Goal: Answer question/provide support: Share knowledge or assist other users

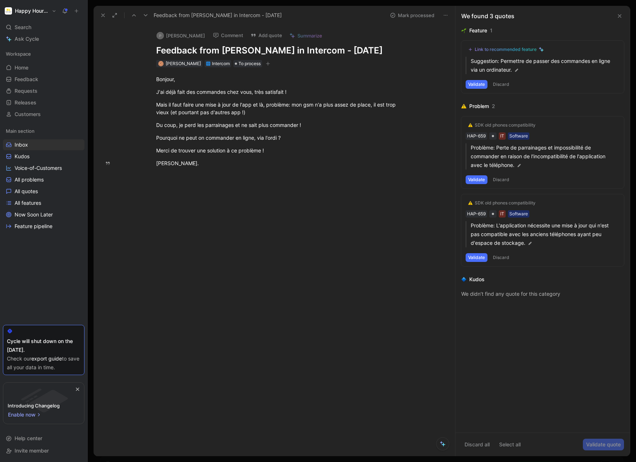
click at [8, 16] on button "Happy Hours Market" at bounding box center [30, 11] width 55 height 10
click at [179, 269] on div at bounding box center [318, 231] width 636 height 462
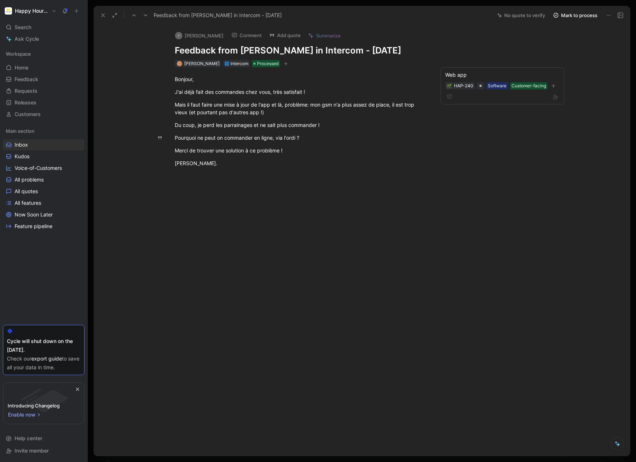
click at [100, 17] on icon at bounding box center [103, 15] width 6 height 6
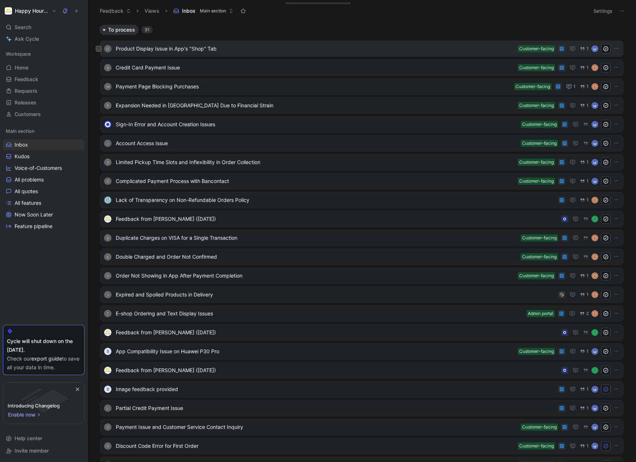
click at [273, 53] on div "G Product Display Issue in App's "Shop" Tab Customer-facing 1" at bounding box center [362, 48] width 518 height 9
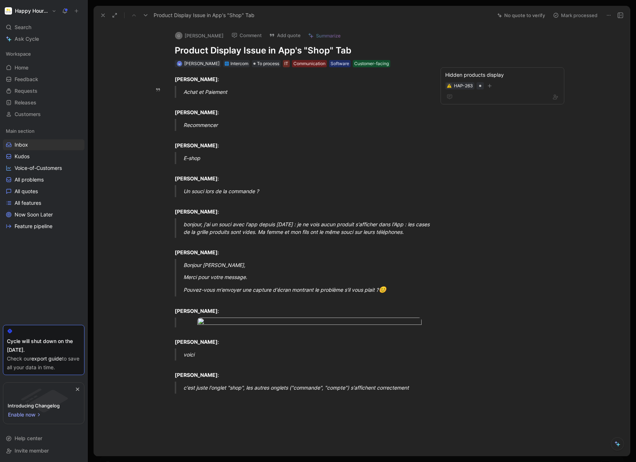
click at [228, 33] on button "Comment" at bounding box center [246, 35] width 37 height 10
click at [144, 12] on button at bounding box center [145, 15] width 10 height 10
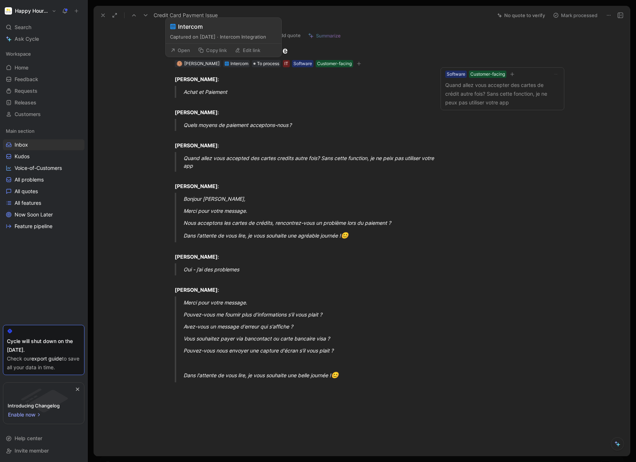
click at [183, 52] on button "Open" at bounding box center [180, 50] width 26 height 10
click at [260, 64] on span "To process" at bounding box center [268, 63] width 22 height 7
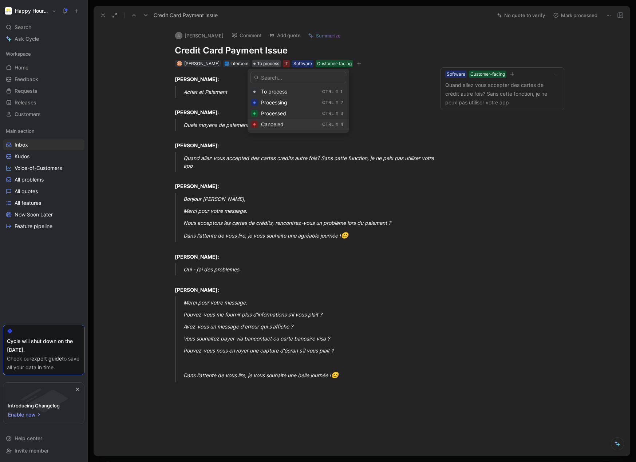
click at [288, 121] on div "Canceled" at bounding box center [290, 124] width 58 height 9
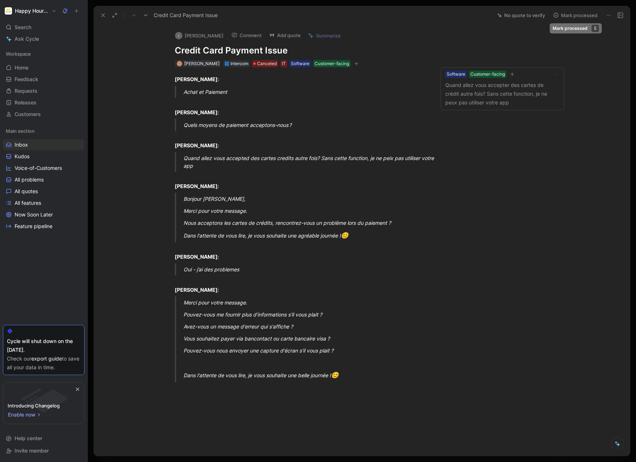
click at [586, 16] on button "Mark processed" at bounding box center [574, 15] width 51 height 10
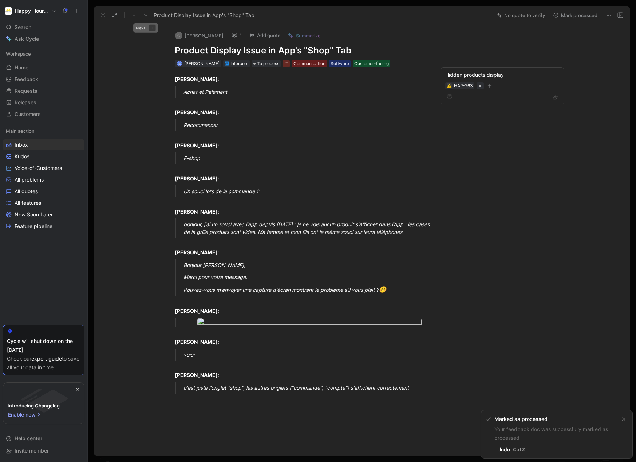
click at [147, 11] on button at bounding box center [145, 15] width 10 height 10
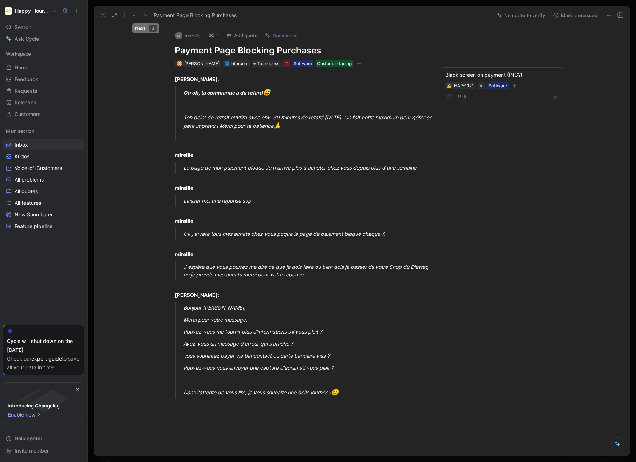
click at [146, 13] on icon at bounding box center [146, 15] width 6 height 6
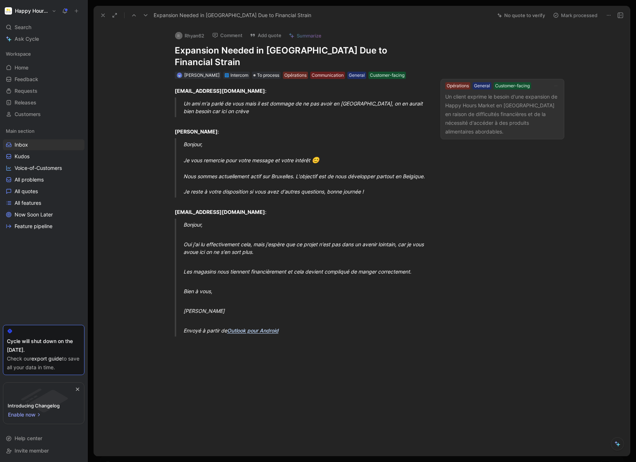
click at [517, 110] on p "Un client exprime le besoin d'une expansion de Happy Hours Market en [GEOGRAPHI…" at bounding box center [502, 114] width 114 height 44
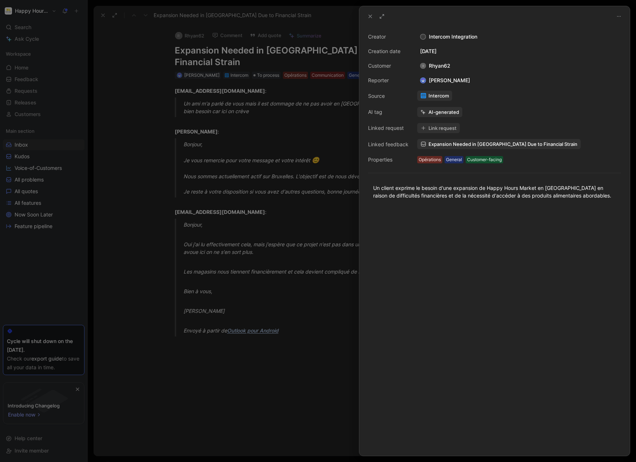
click at [341, 118] on div at bounding box center [318, 231] width 636 height 462
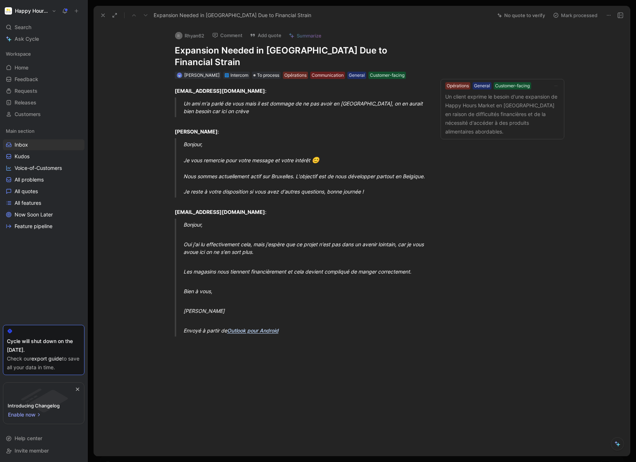
click at [573, 19] on button "Mark processed" at bounding box center [574, 15] width 51 height 10
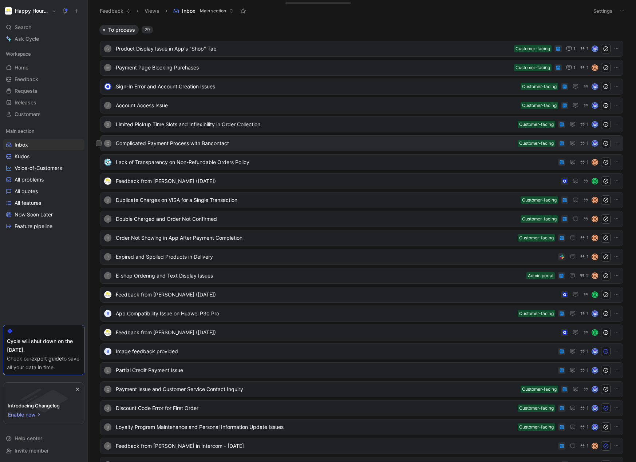
click at [268, 147] on span "Complicated Payment Process with Bancontact" at bounding box center [315, 143] width 399 height 9
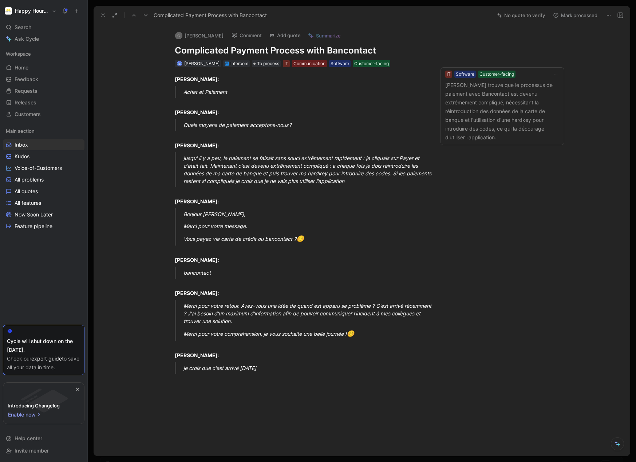
click at [101, 13] on icon at bounding box center [103, 15] width 6 height 6
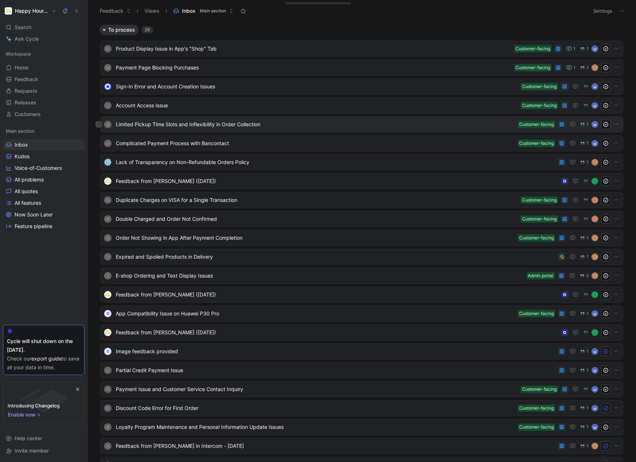
scroll to position [36, 0]
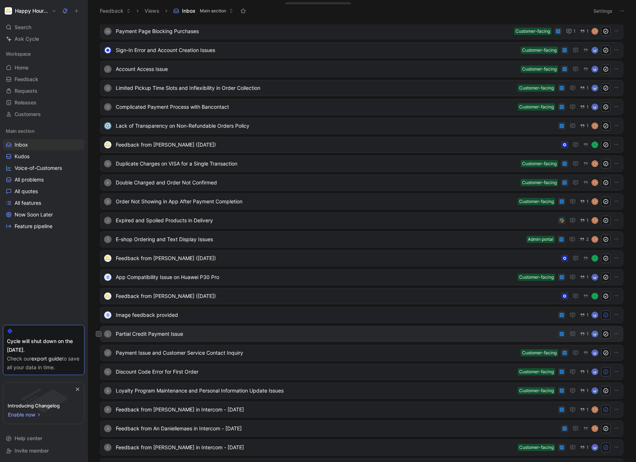
click at [274, 329] on div "L Partial Credit Payment Issue 1" at bounding box center [361, 334] width 523 height 16
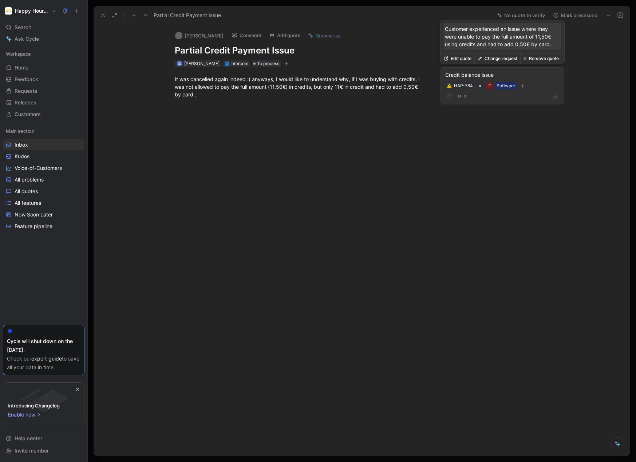
click at [487, 59] on button "Change request" at bounding box center [497, 58] width 46 height 10
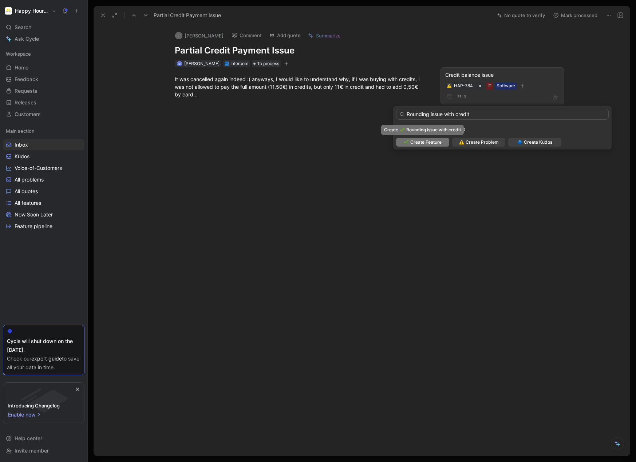
type input "Rounding issue with credit"
click at [440, 139] on span "Create Feature" at bounding box center [425, 142] width 31 height 7
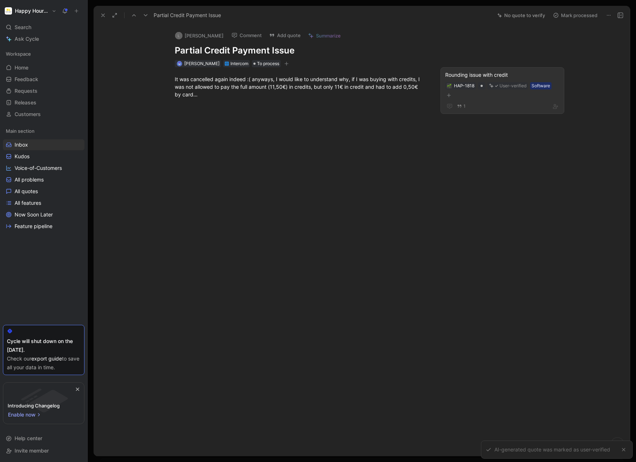
click at [228, 32] on button "Comment" at bounding box center [246, 35] width 37 height 10
click at [582, 15] on button "Mark processed" at bounding box center [574, 15] width 51 height 10
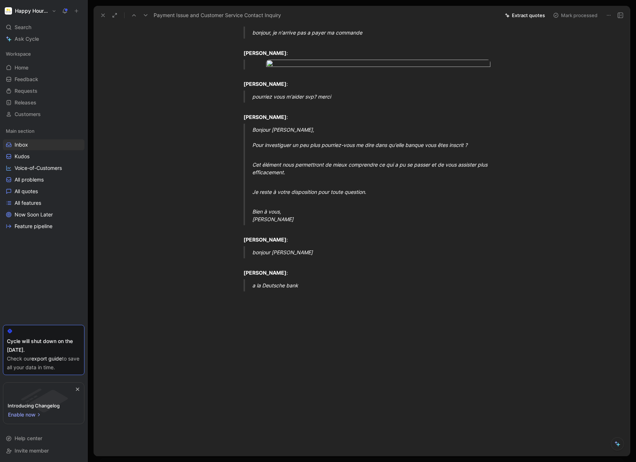
scroll to position [182, 0]
click at [99, 15] on button at bounding box center [103, 15] width 10 height 10
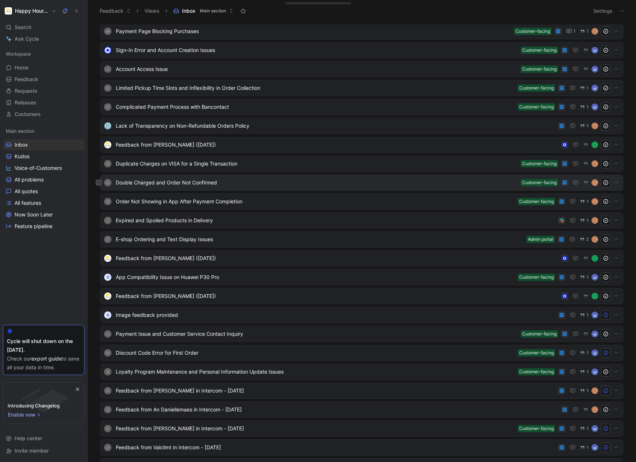
click at [260, 177] on div "K Double Charged and Order Not Confirmed Customer-facing C" at bounding box center [361, 183] width 523 height 16
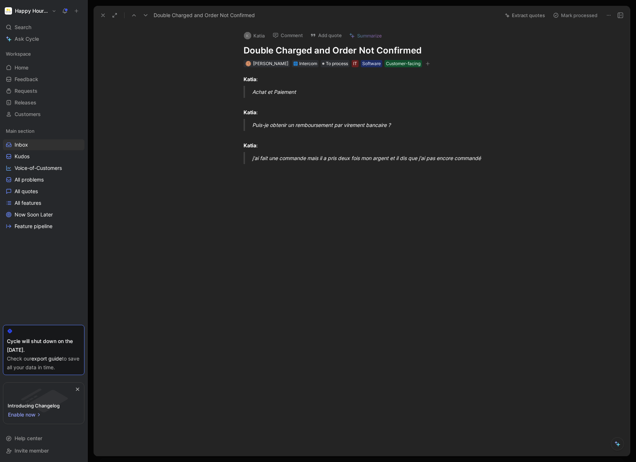
click at [98, 16] on button at bounding box center [103, 15] width 10 height 10
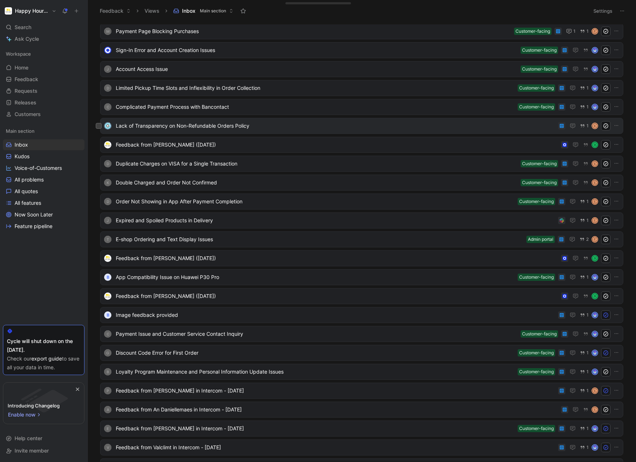
scroll to position [73, 0]
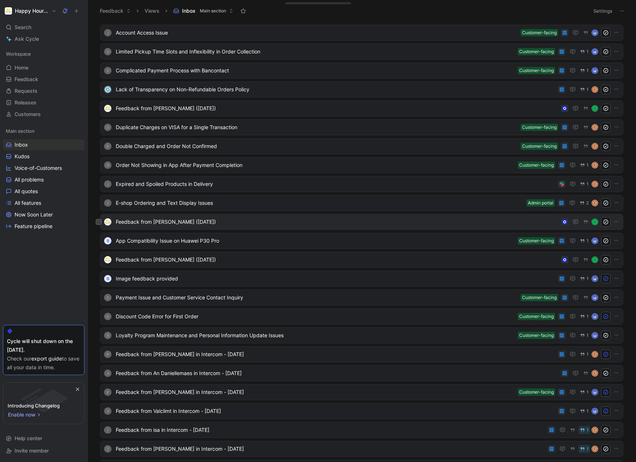
click at [306, 227] on div "Feedback from [PERSON_NAME] ([DATE]) O" at bounding box center [361, 222] width 523 height 16
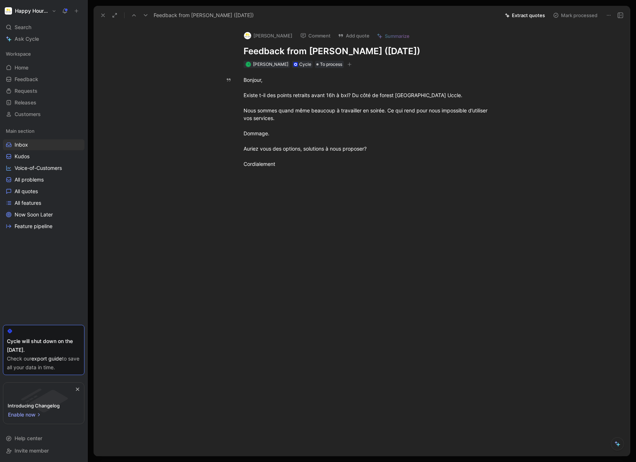
click at [527, 16] on button "Extract quotes" at bounding box center [524, 15] width 47 height 10
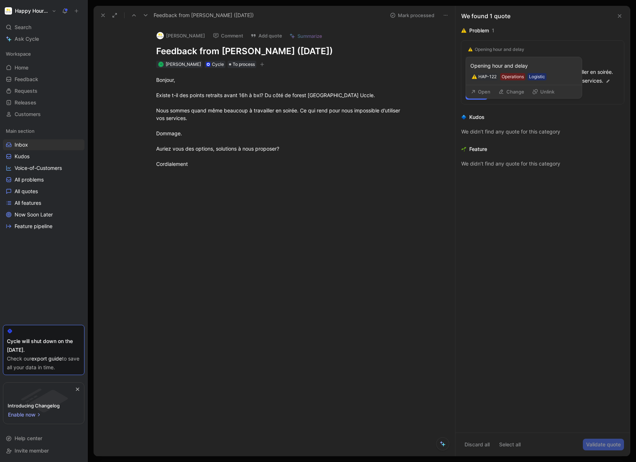
click at [515, 49] on div "Opening hour and delay" at bounding box center [499, 50] width 49 height 6
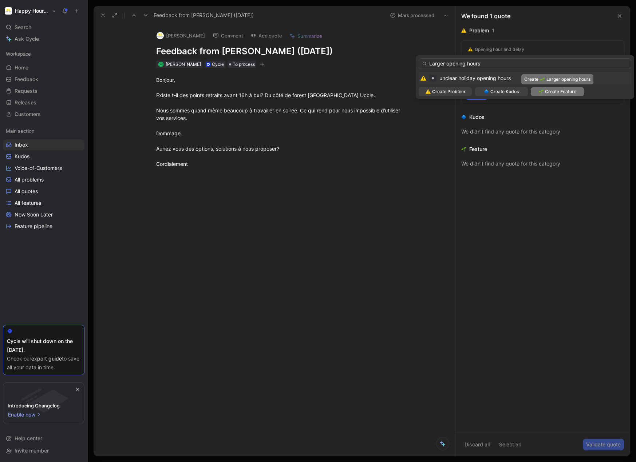
type input "Larger opening hours"
click at [548, 92] on span "Create Feature" at bounding box center [560, 91] width 31 height 7
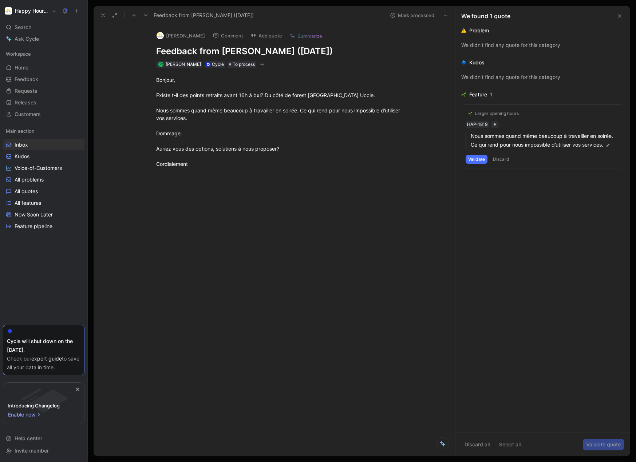
click at [484, 160] on button "Validate" at bounding box center [476, 159] width 22 height 9
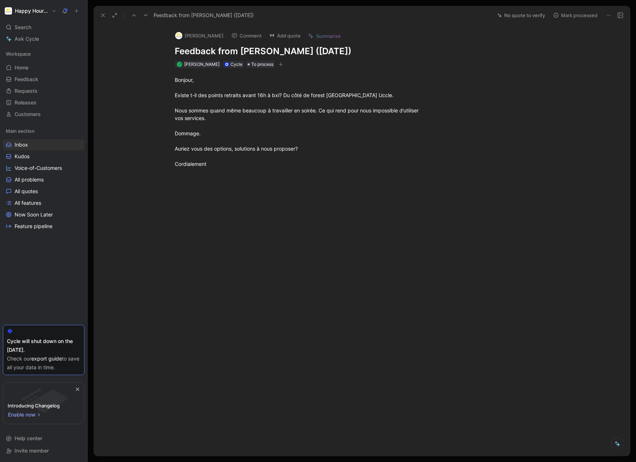
click at [573, 13] on button "Mark processed" at bounding box center [574, 15] width 51 height 10
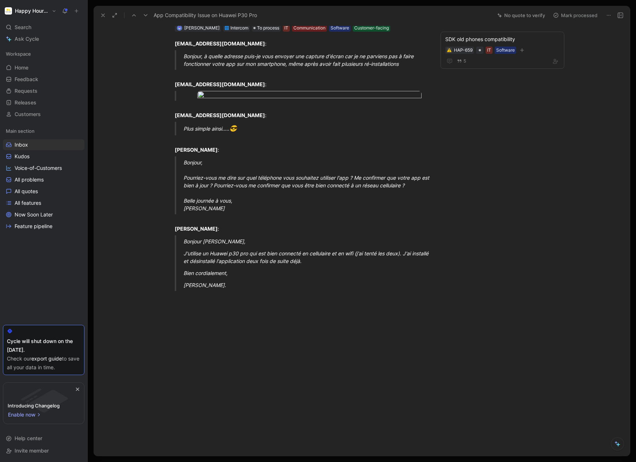
scroll to position [437, 0]
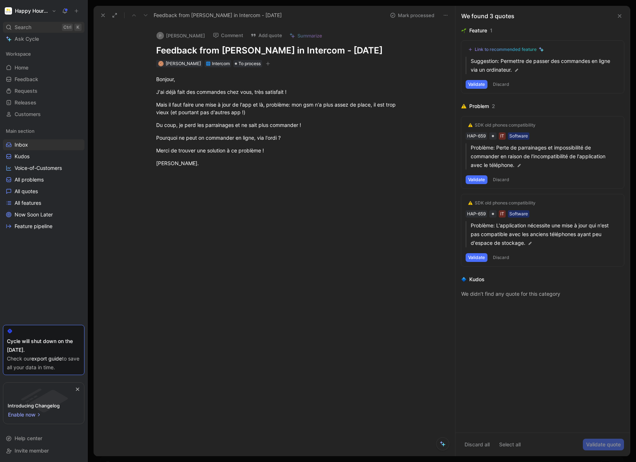
click at [39, 30] on div "Search Ctrl K" at bounding box center [44, 27] width 82 height 11
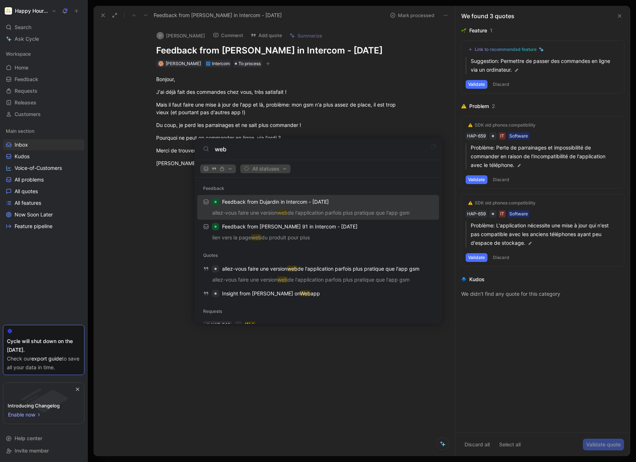
scroll to position [14, 0]
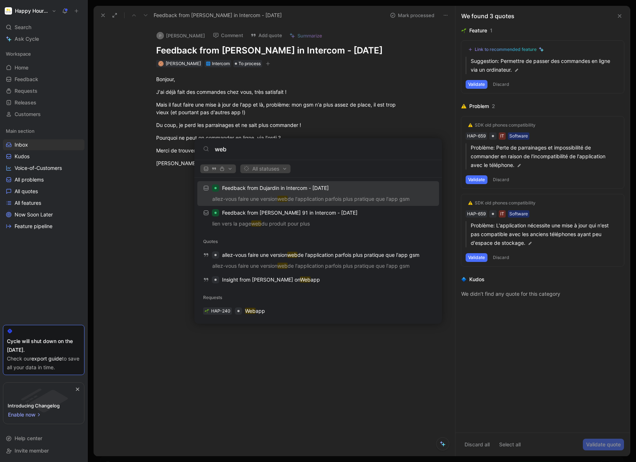
type input "web"
click at [303, 376] on body "Happy Hours Market Search Ctrl K Ask Cycle Workspace Home G then H Feedback G t…" at bounding box center [318, 231] width 636 height 462
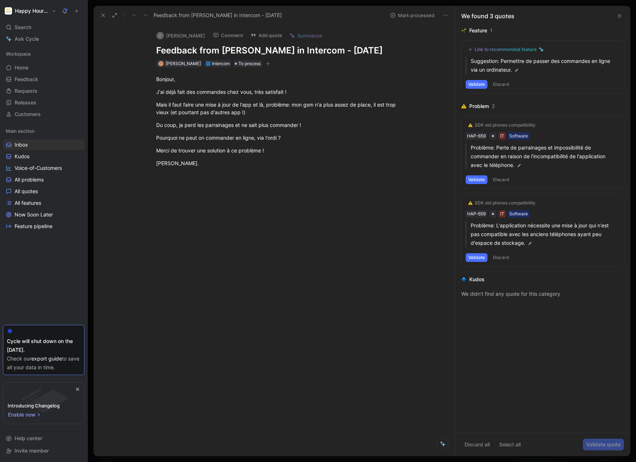
click at [510, 49] on div "Link to recommended feature" at bounding box center [506, 50] width 62 height 6
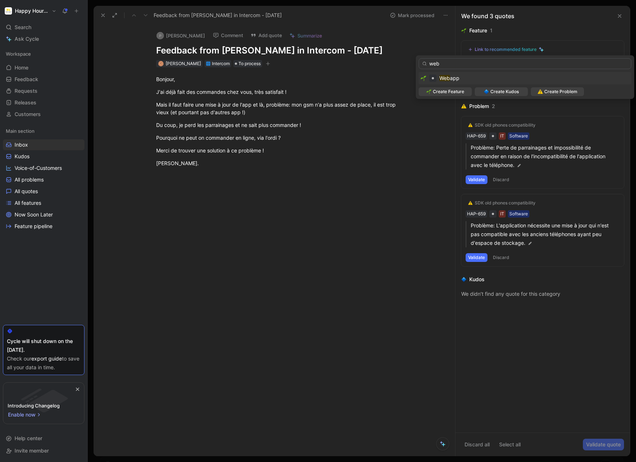
type input "web"
click at [475, 78] on div "Web app" at bounding box center [524, 78] width 209 height 9
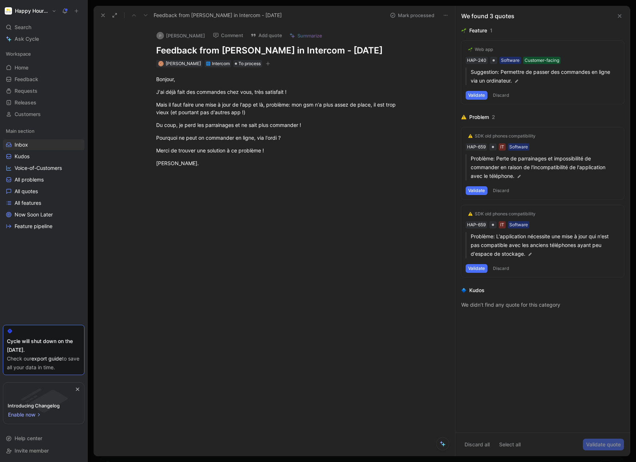
click at [479, 97] on button "Validate" at bounding box center [476, 95] width 22 height 9
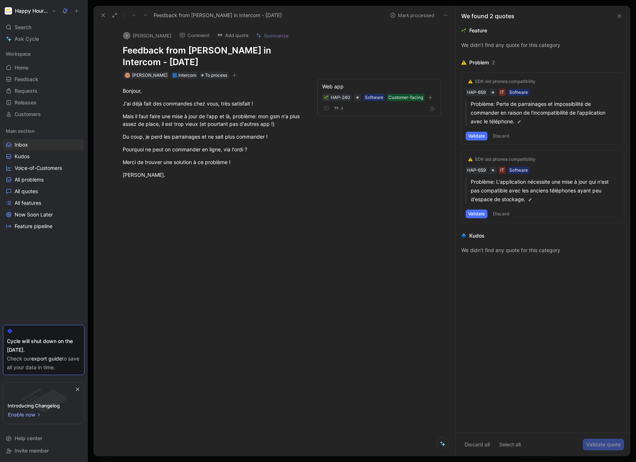
drag, startPoint x: 356, startPoint y: 158, endPoint x: 427, endPoint y: 12, distance: 162.6
click at [354, 158] on div "P Patrick Gendarme Comment Add quote Summarize Feedback from Patrick Gendarme i…" at bounding box center [274, 240] width 361 height 431
click at [422, 11] on button "Mark processed" at bounding box center [411, 15] width 51 height 10
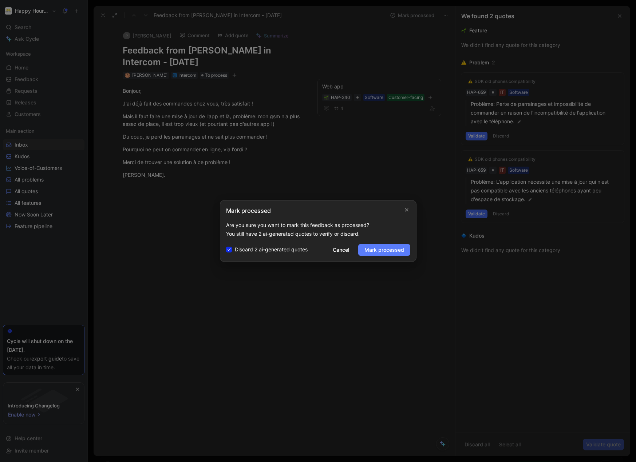
click at [379, 252] on span "Mark processed" at bounding box center [384, 250] width 40 height 9
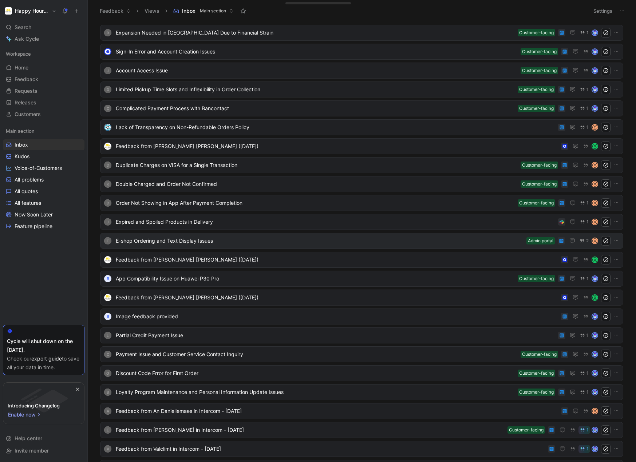
scroll to position [202, 0]
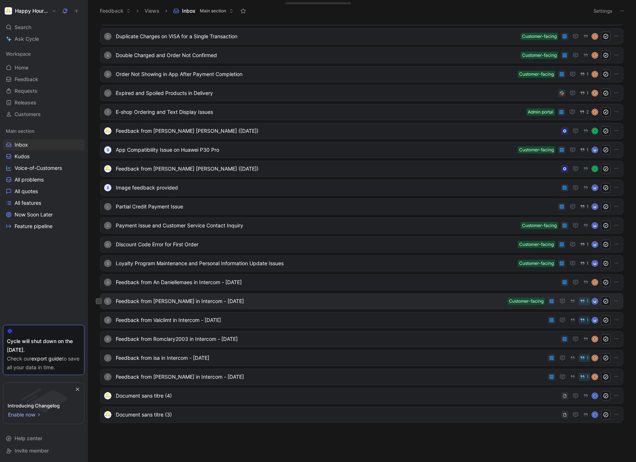
click at [269, 301] on span "Feedback from [PERSON_NAME] in Intercom - [DATE]" at bounding box center [310, 301] width 389 height 9
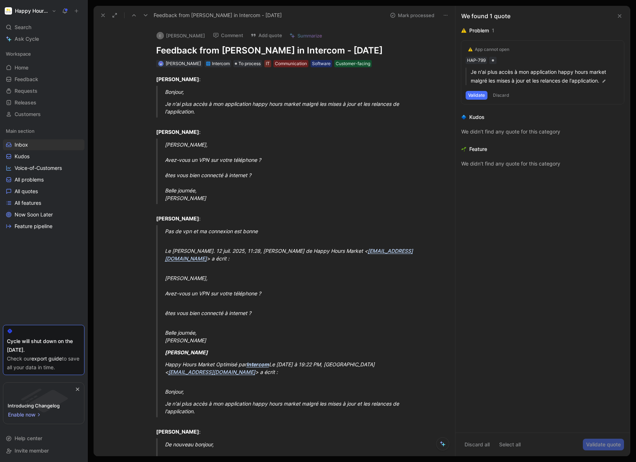
click at [479, 96] on button "Validate" at bounding box center [476, 95] width 22 height 9
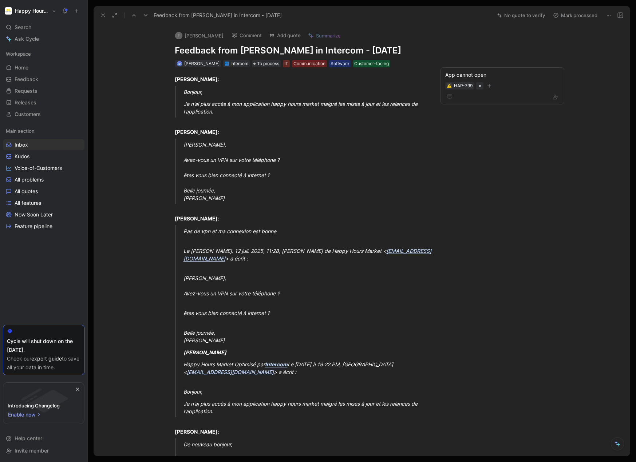
drag, startPoint x: 563, startPoint y: 16, endPoint x: 524, endPoint y: 17, distance: 38.2
click at [563, 15] on button "Mark processed" at bounding box center [574, 15] width 51 height 10
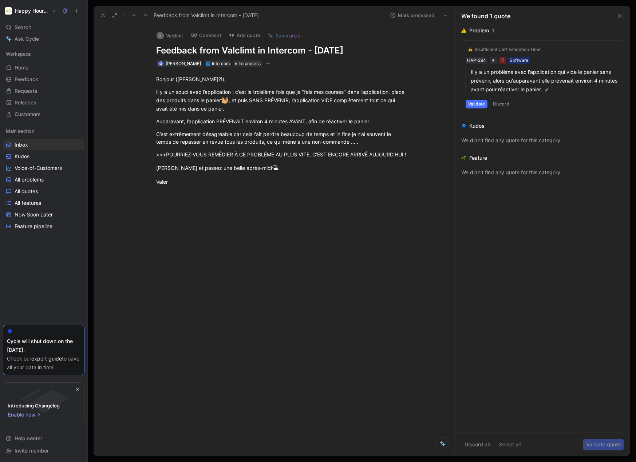
click at [471, 103] on button "Validate" at bounding box center [476, 104] width 22 height 9
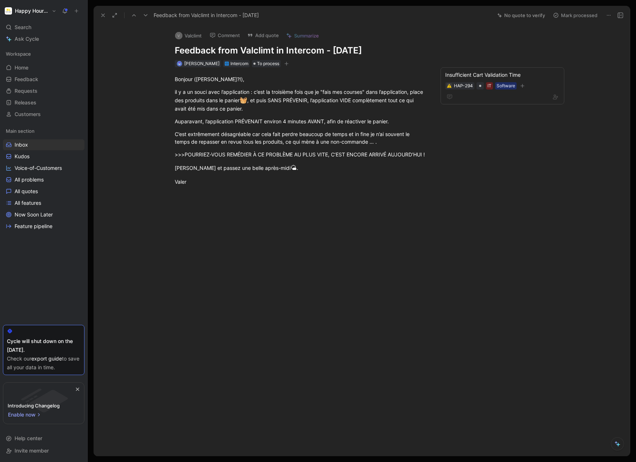
click at [575, 13] on button "Mark processed" at bounding box center [574, 15] width 51 height 10
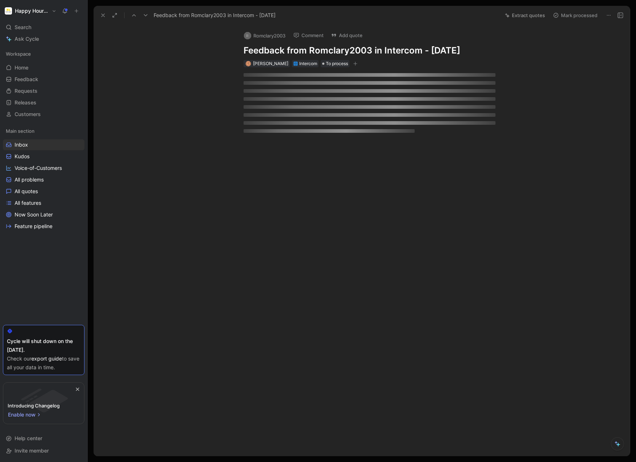
scroll to position [164, 0]
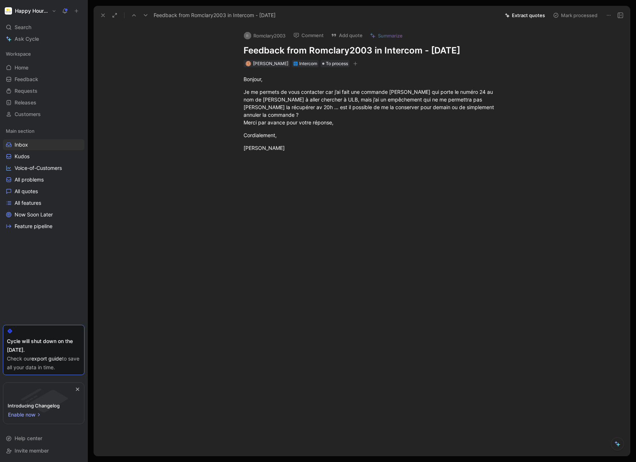
click at [606, 16] on icon at bounding box center [609, 15] width 6 height 6
click at [568, 38] on div "Delete" at bounding box center [585, 41] width 49 height 9
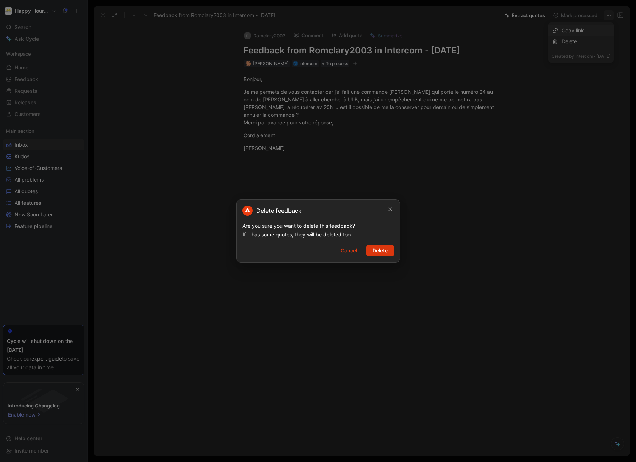
click at [381, 253] on span "Delete" at bounding box center [379, 250] width 15 height 9
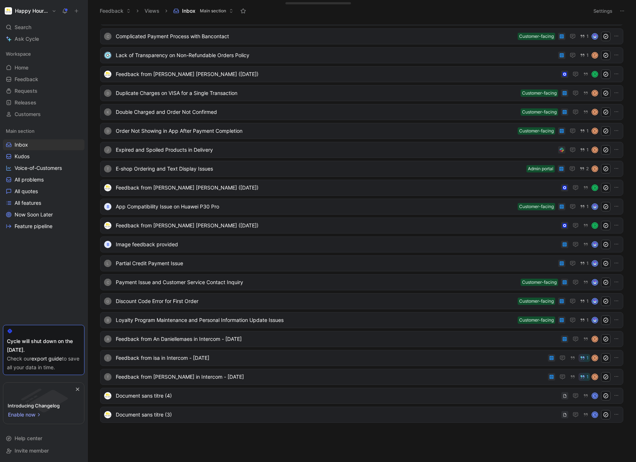
scroll to position [145, 0]
click at [296, 246] on span "Image feedback provided" at bounding box center [337, 244] width 442 height 9
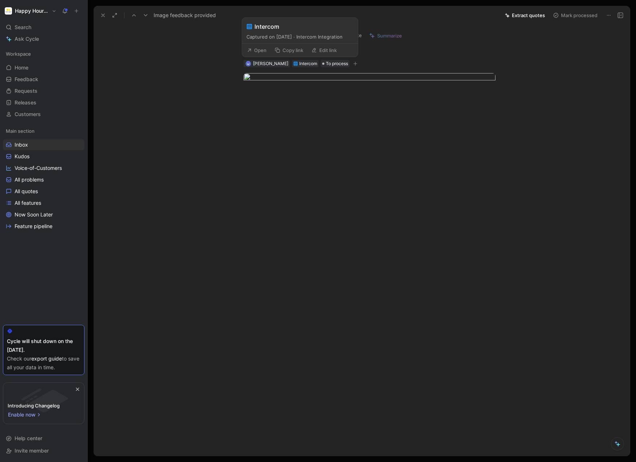
click at [254, 46] on button "Open" at bounding box center [256, 50] width 26 height 10
click at [299, 103] on div at bounding box center [369, 158] width 521 height 139
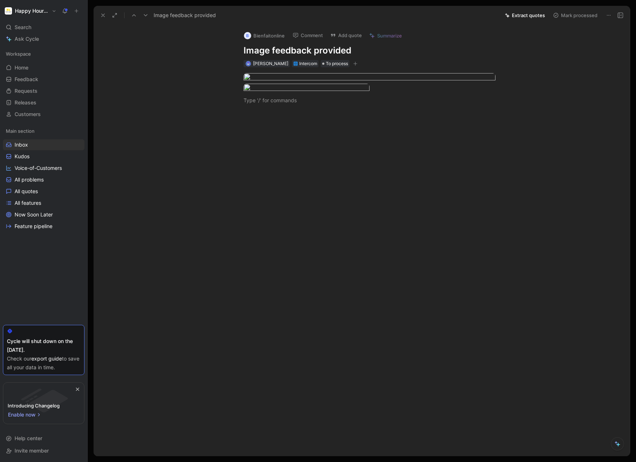
click at [527, 16] on button "Extract quotes" at bounding box center [524, 15] width 47 height 10
click at [292, 104] on div at bounding box center [369, 100] width 252 height 8
click at [278, 168] on body "Happy Hours Market Search Ctrl K Ask Cycle Workspace Home G then H Feedback G t…" at bounding box center [318, 231] width 636 height 462
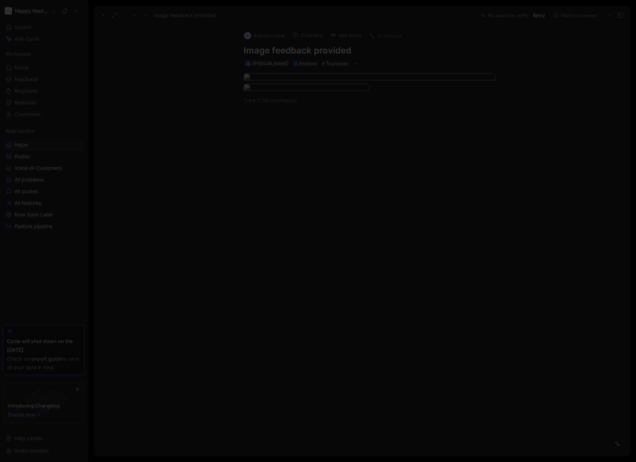
click at [481, 462] on div at bounding box center [318, 462] width 636 height 0
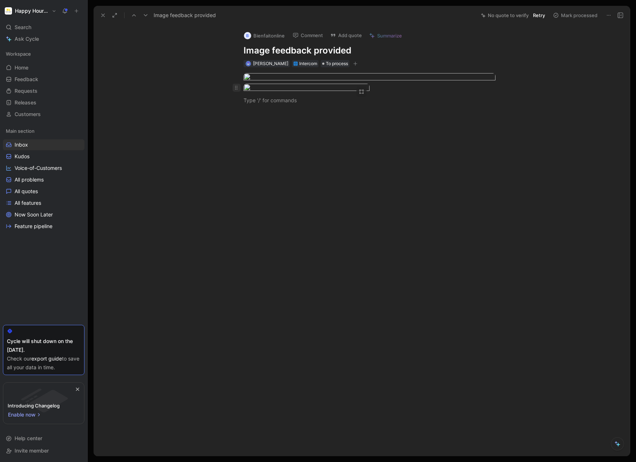
click at [233, 88] on icon at bounding box center [236, 88] width 6 height 6
click at [283, 104] on div at bounding box center [369, 100] width 252 height 8
click at [535, 12] on button "Retry" at bounding box center [538, 15] width 19 height 10
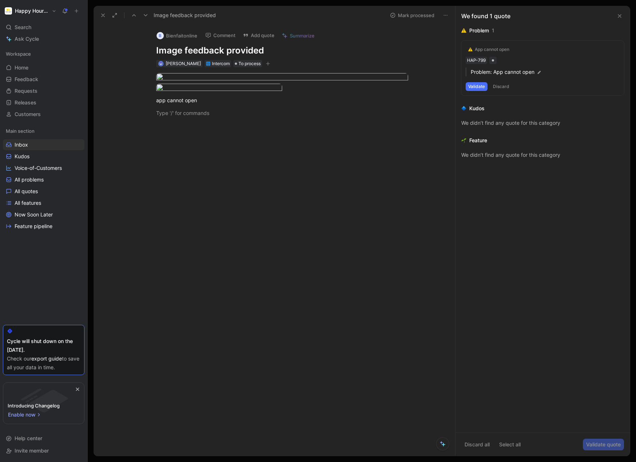
drag, startPoint x: 479, startPoint y: 88, endPoint x: 440, endPoint y: 27, distance: 72.3
click at [479, 88] on button "Validate" at bounding box center [476, 86] width 22 height 9
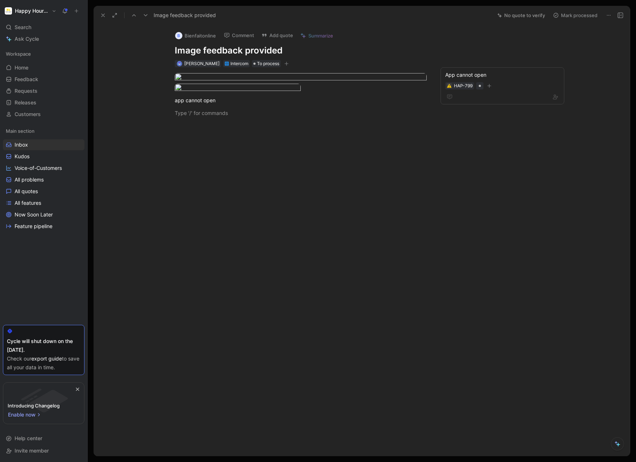
click at [578, 13] on button "Mark processed" at bounding box center [574, 15] width 51 height 10
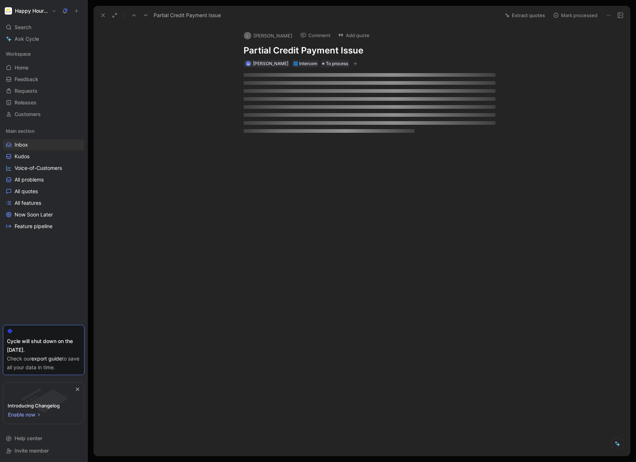
scroll to position [126, 0]
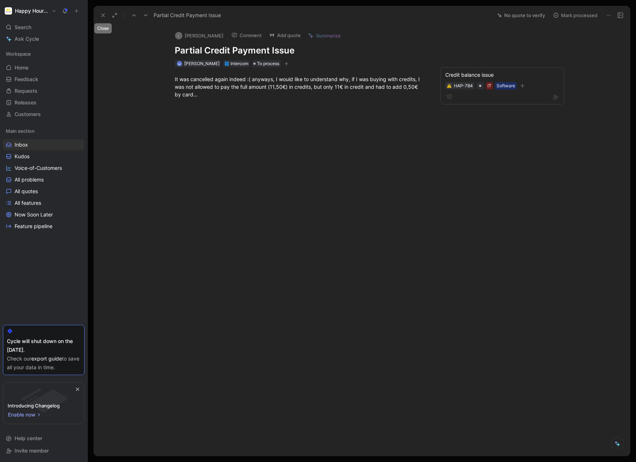
click at [105, 15] on icon at bounding box center [103, 15] width 6 height 6
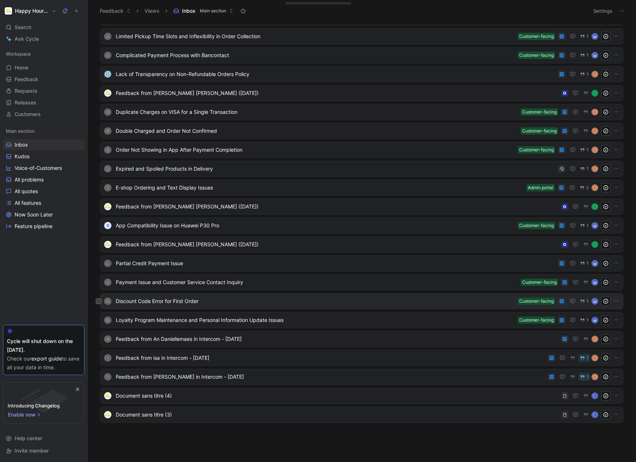
click at [307, 305] on span "Discount Code Error for First Order" at bounding box center [315, 301] width 399 height 9
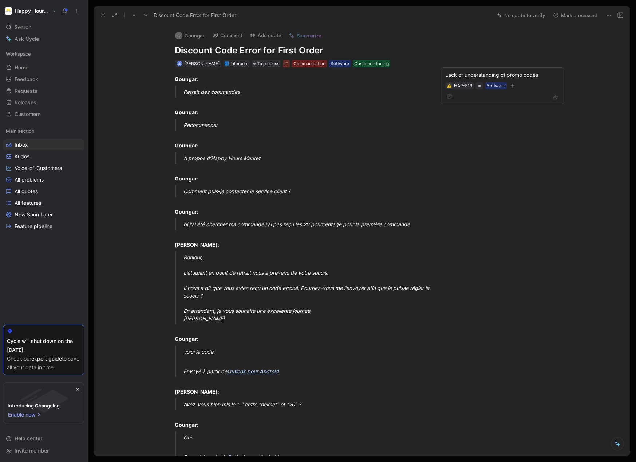
click at [576, 17] on button "Mark processed" at bounding box center [574, 15] width 51 height 10
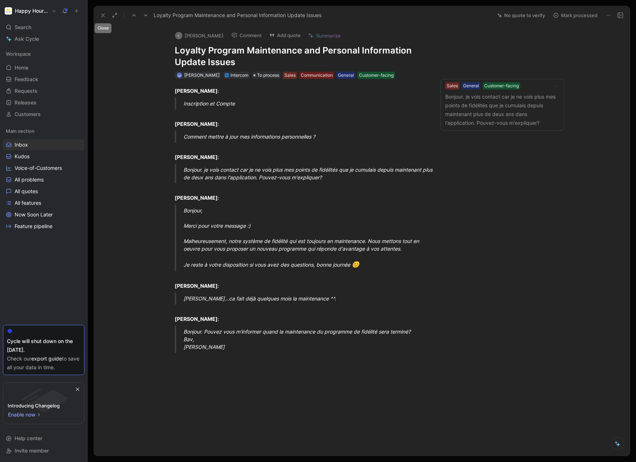
click at [106, 17] on icon at bounding box center [103, 15] width 6 height 6
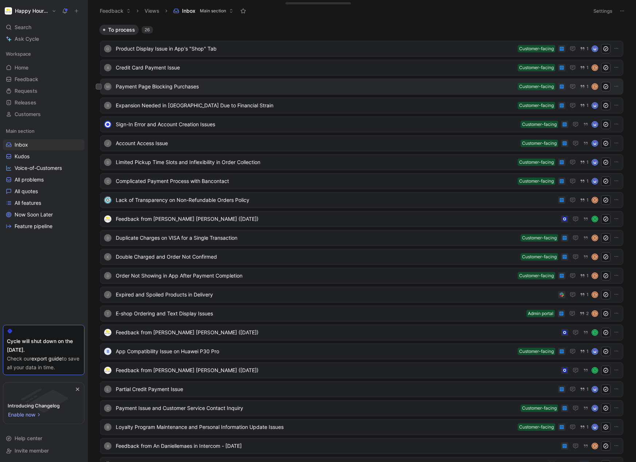
click at [320, 93] on div "m Payment Page Blocking Purchases Customer-facing 1 C" at bounding box center [361, 87] width 523 height 16
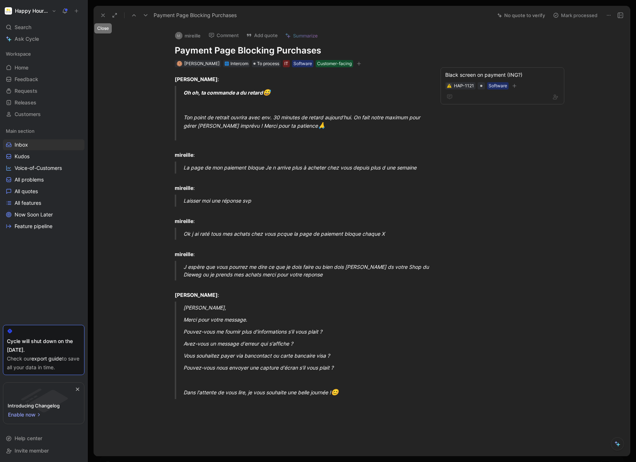
click at [104, 12] on icon at bounding box center [103, 15] width 6 height 6
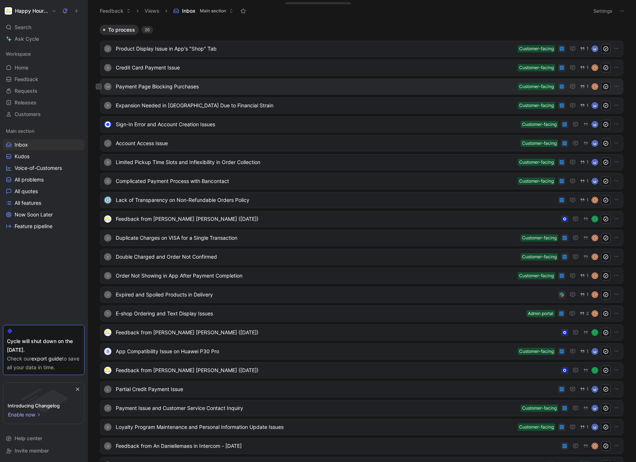
click at [257, 84] on span "Payment Page Blocking Purchases" at bounding box center [315, 86] width 399 height 9
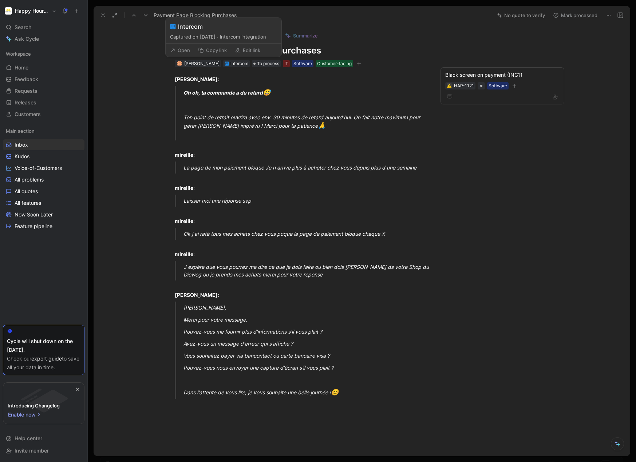
click at [189, 45] on button "Open" at bounding box center [180, 50] width 26 height 10
click at [227, 35] on button "Comment" at bounding box center [223, 35] width 37 height 10
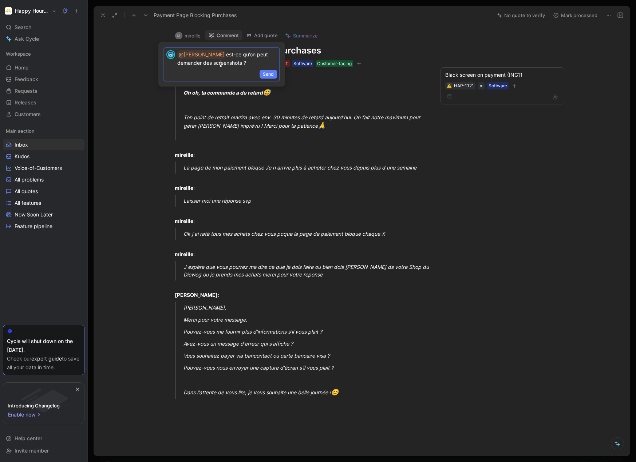
click at [263, 73] on span "Send" at bounding box center [268, 74] width 11 height 7
